Goal: Communication & Community: Share content

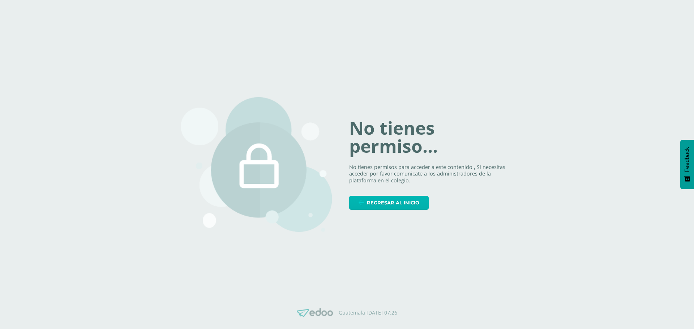
click at [405, 206] on span "Regresar al inicio" at bounding box center [393, 202] width 52 height 13
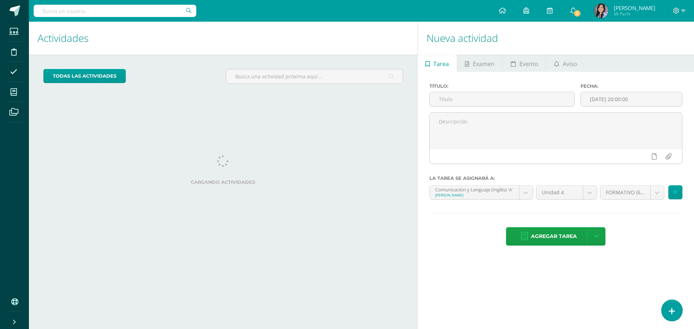
click at [675, 312] on link at bounding box center [671, 310] width 21 height 21
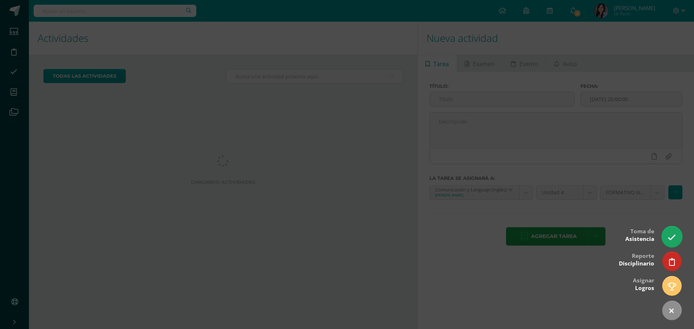
click at [670, 236] on icon at bounding box center [671, 237] width 8 height 8
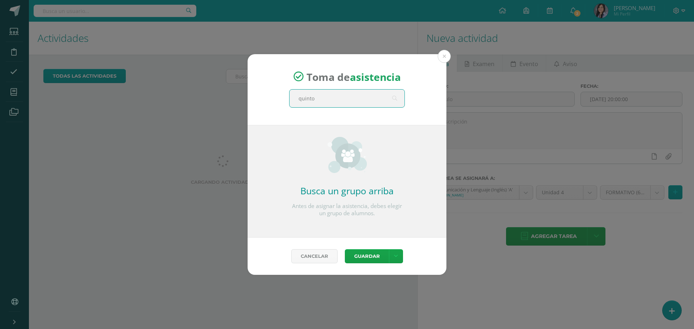
type input "quinto d"
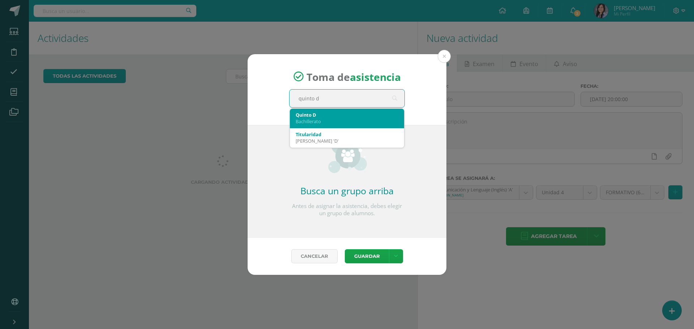
click at [350, 118] on div "Quinto D" at bounding box center [346, 115] width 103 height 7
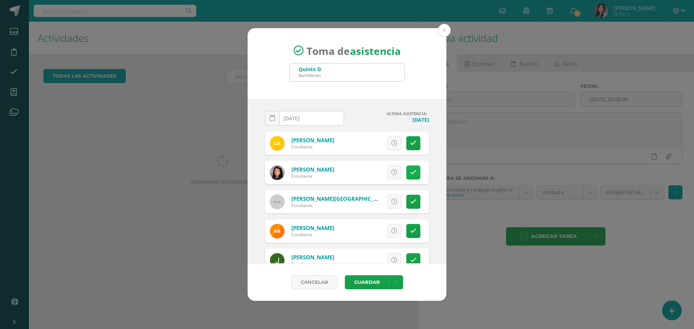
click at [406, 172] on link at bounding box center [413, 172] width 14 height 14
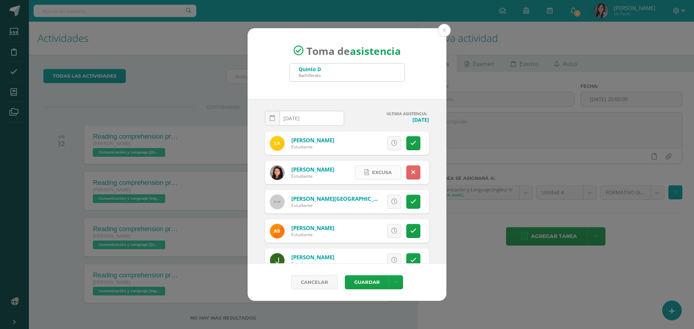
click at [377, 173] on span "Excusa" at bounding box center [382, 172] width 20 height 13
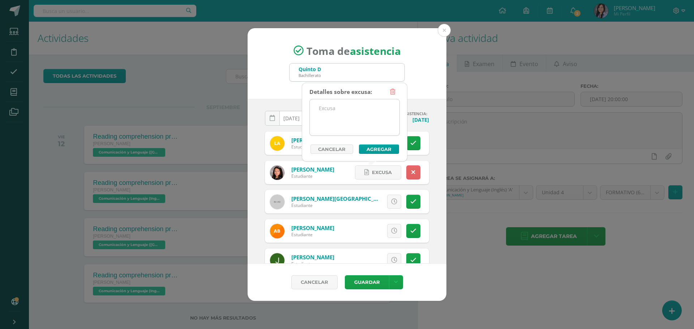
click at [358, 108] on textarea at bounding box center [355, 117] width 90 height 36
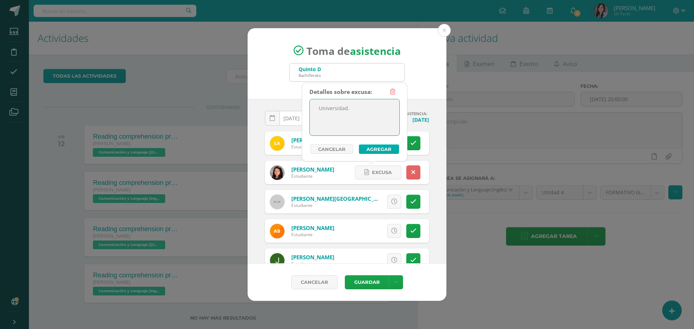
type textarea "Universidad."
click at [371, 152] on button "Agregar" at bounding box center [379, 148] width 40 height 9
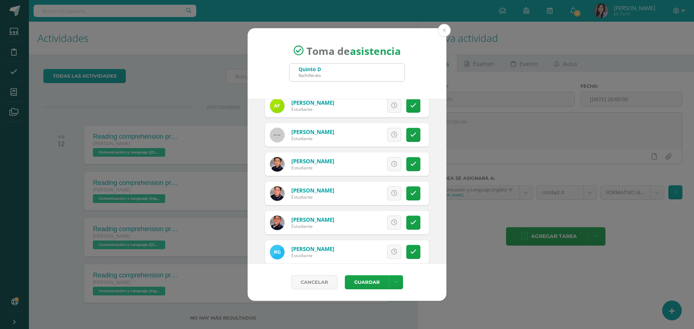
scroll to position [542, 0]
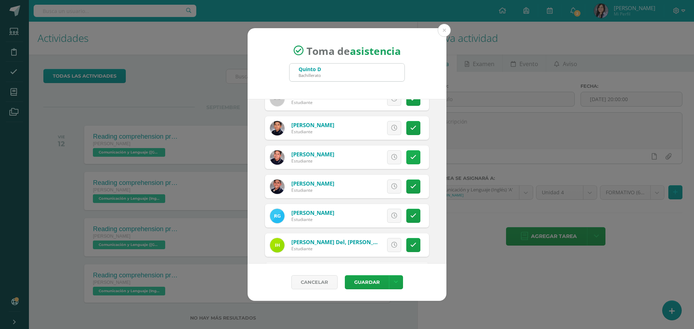
click at [410, 160] on icon at bounding box center [413, 157] width 6 height 6
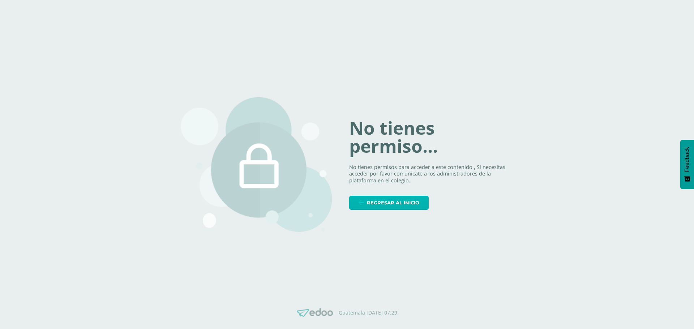
click at [420, 203] on link "Regresar al inicio" at bounding box center [388, 203] width 79 height 14
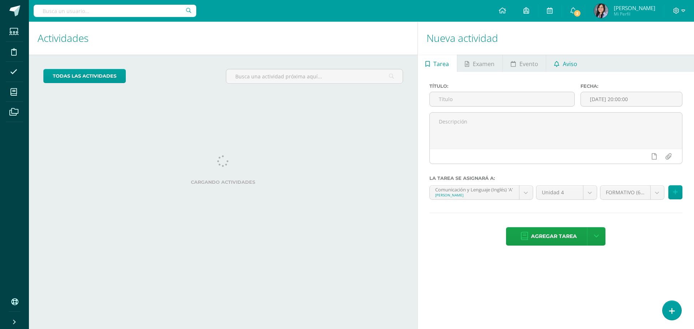
click at [557, 68] on link "Aviso" at bounding box center [565, 63] width 39 height 17
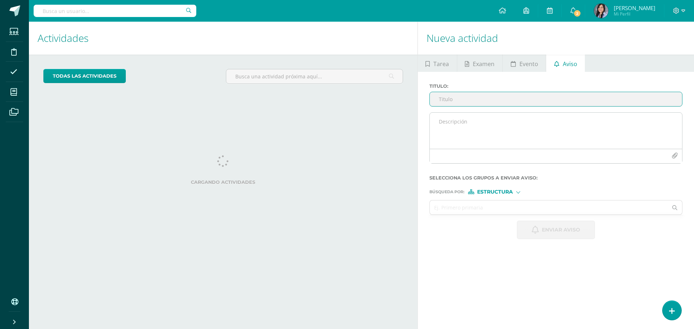
click at [483, 124] on textarea at bounding box center [555, 131] width 252 height 36
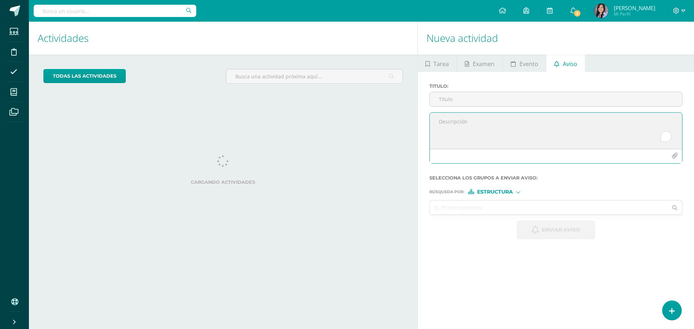
paste textarea "Estimados padres de familia: Les recordamos la importancia de que sus hijos asi…"
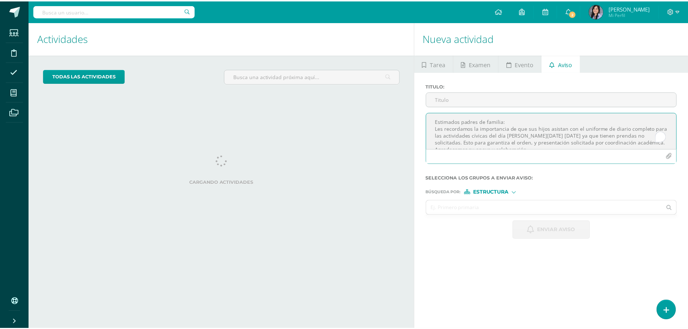
scroll to position [4, 0]
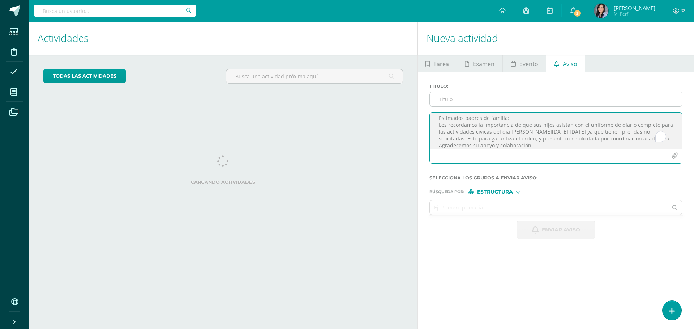
type textarea "Estimados padres de familia: Les recordamos la importancia de que sus hijos asi…"
click at [479, 100] on input "Titulo :" at bounding box center [555, 99] width 252 height 14
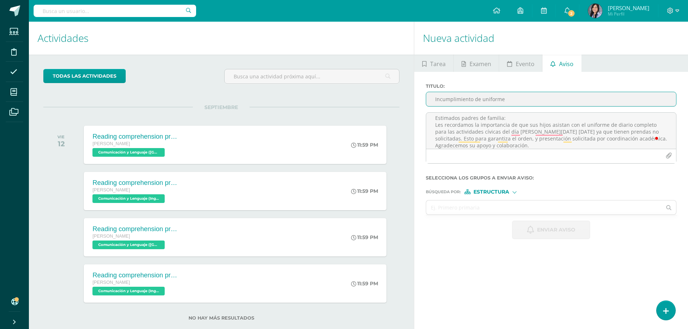
type input "Incumplimiento de uniforme"
